Goal: Find specific page/section: Find specific page/section

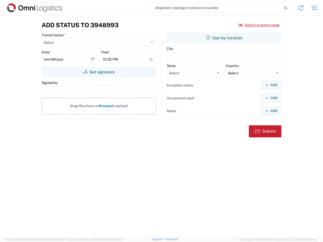
click at [217, 8] on input "search" at bounding box center [216, 8] width 131 height 10
click at [285, 8] on icon at bounding box center [285, 8] width 7 height 7
click at [300, 8] on icon at bounding box center [300, 8] width 8 height 8
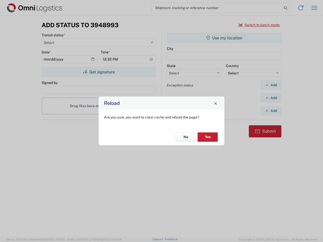
click at [259, 25] on div "Reload Are you sure, you want to clear cache and reload the page? No Yes" at bounding box center [161, 121] width 323 height 242
click at [99, 72] on div "Reload Are you sure, you want to clear cache and reload the page? No Yes" at bounding box center [161, 121] width 323 height 242
click at [224, 38] on div "Reload Are you sure, you want to clear cache and reload the page? No Yes" at bounding box center [161, 121] width 323 height 242
click at [271, 85] on div "Reload Are you sure, you want to clear cache and reload the page? No Yes" at bounding box center [161, 121] width 323 height 242
click at [271, 98] on div "Reload Are you sure, you want to clear cache and reload the page? No Yes" at bounding box center [161, 121] width 323 height 242
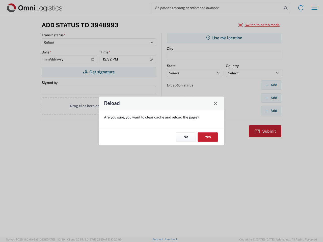
click at [271, 111] on div "Reload Are you sure, you want to clear cache and reload the page? No Yes" at bounding box center [161, 121] width 323 height 242
